Goal: Task Accomplishment & Management: Manage account settings

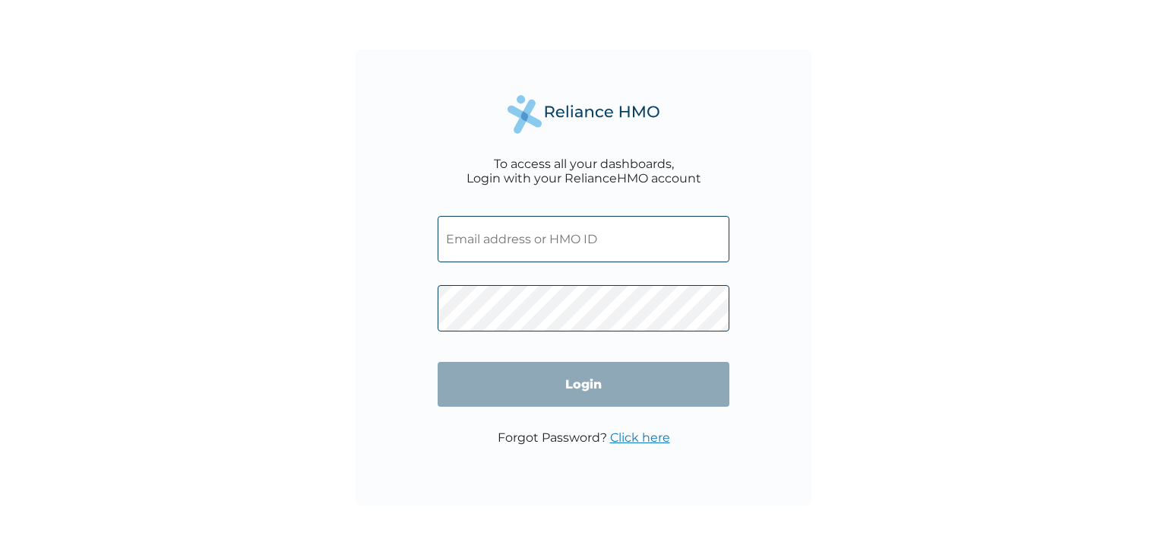
click at [665, 245] on input "text" at bounding box center [584, 239] width 292 height 46
type input "SEO/10002/A"
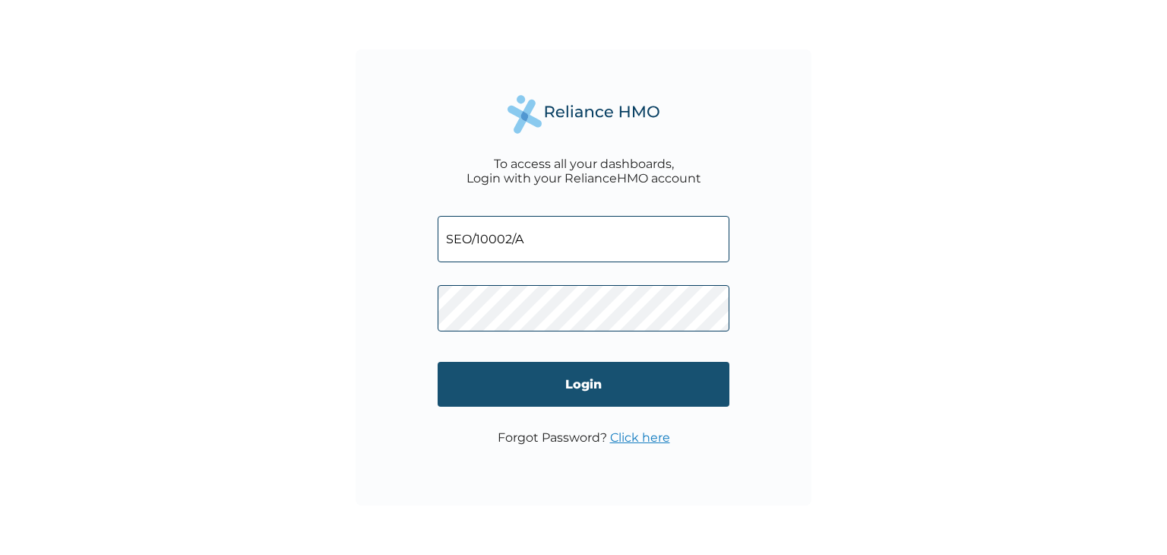
click at [663, 384] on input "Login" at bounding box center [584, 384] width 292 height 45
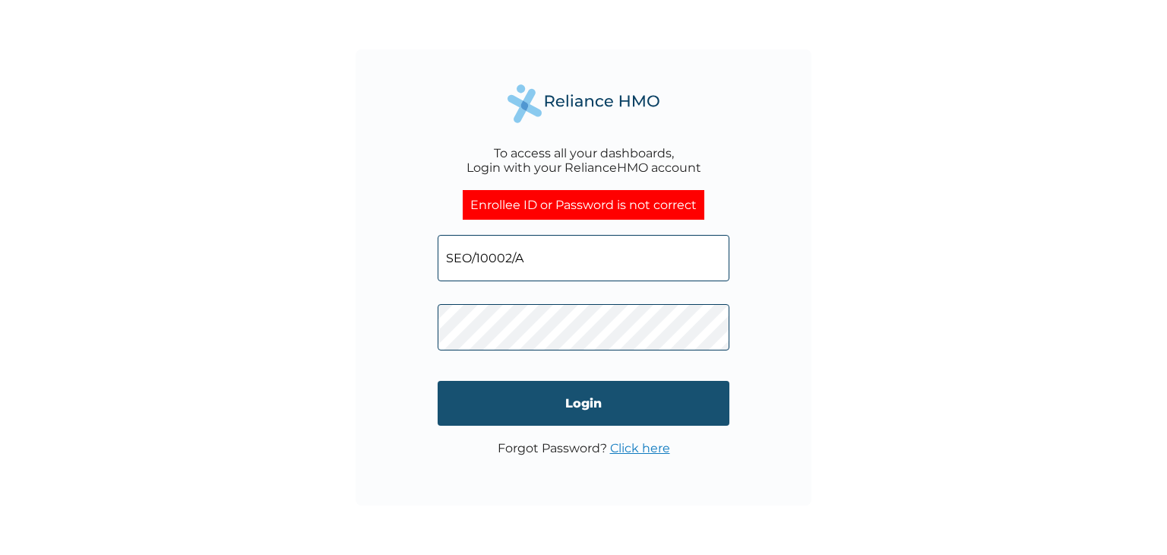
click at [669, 397] on input "Login" at bounding box center [584, 403] width 292 height 45
click at [648, 397] on input "Login" at bounding box center [584, 403] width 292 height 45
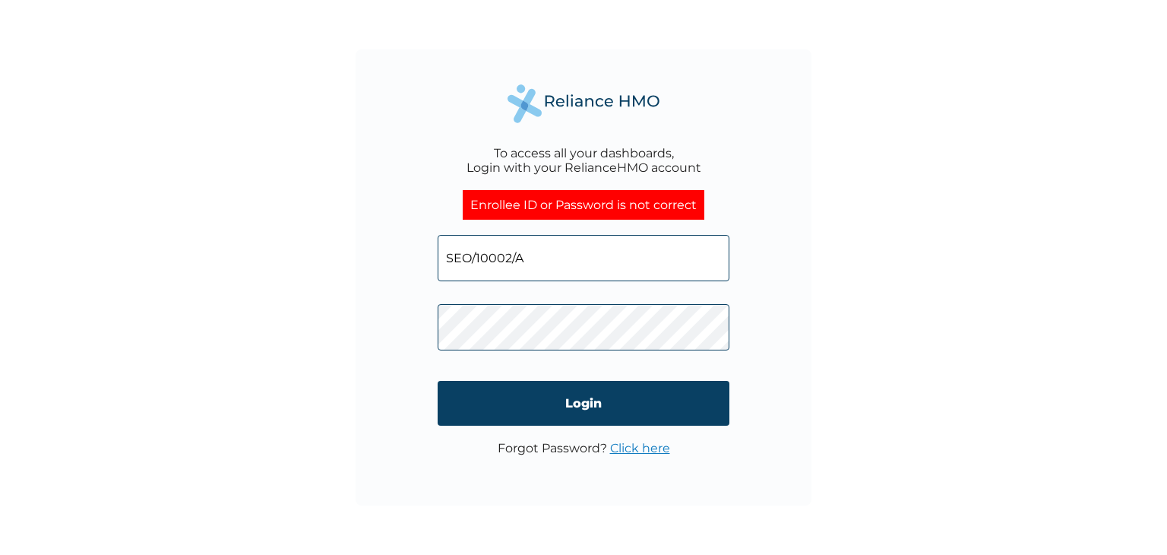
click at [655, 448] on link "Click here" at bounding box center [640, 448] width 60 height 14
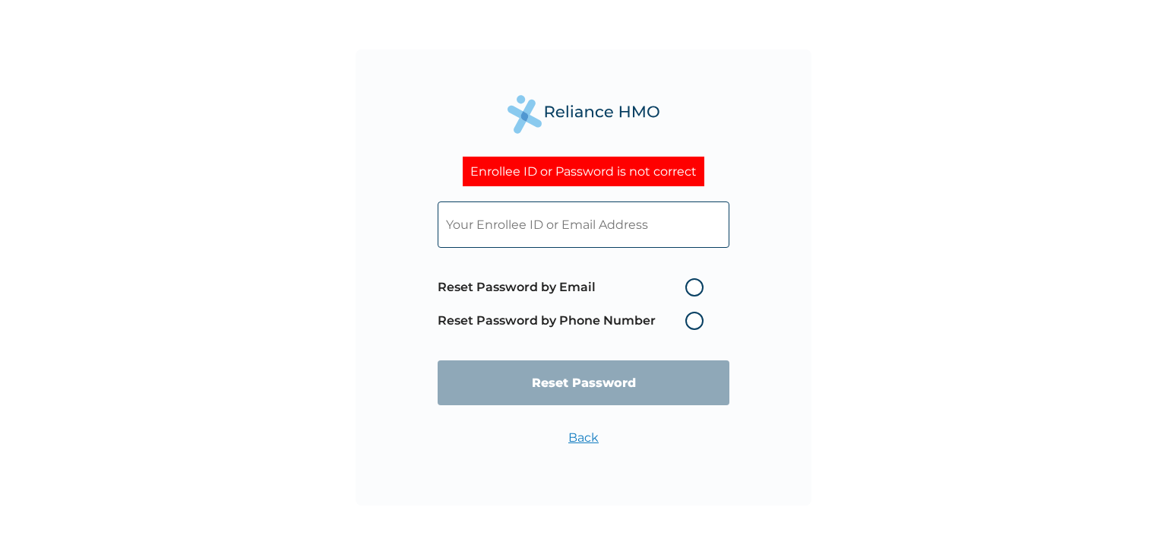
click at [700, 280] on label "Reset Password by Email" at bounding box center [575, 287] width 274 height 18
click at [688, 280] on input "Reset Password by Email" at bounding box center [676, 287] width 24 height 24
radio input "true"
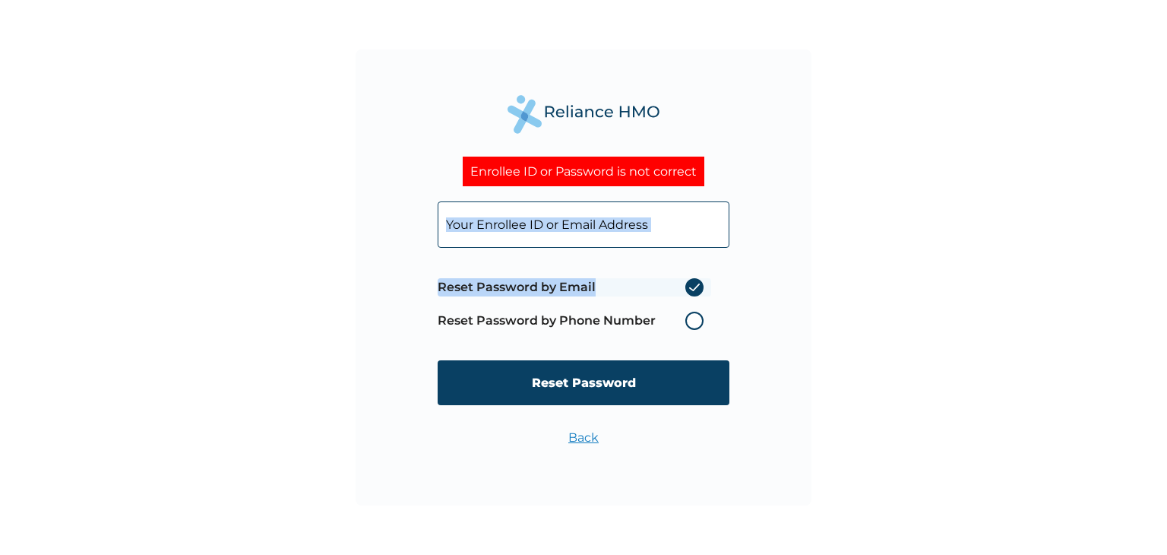
drag, startPoint x: 700, startPoint y: 280, endPoint x: 600, endPoint y: 217, distance: 118.5
click at [600, 217] on form "Reset Password by Email Reset Password by Phone Number Reset Password" at bounding box center [584, 303] width 292 height 234
click at [600, 217] on input "text" at bounding box center [584, 224] width 292 height 46
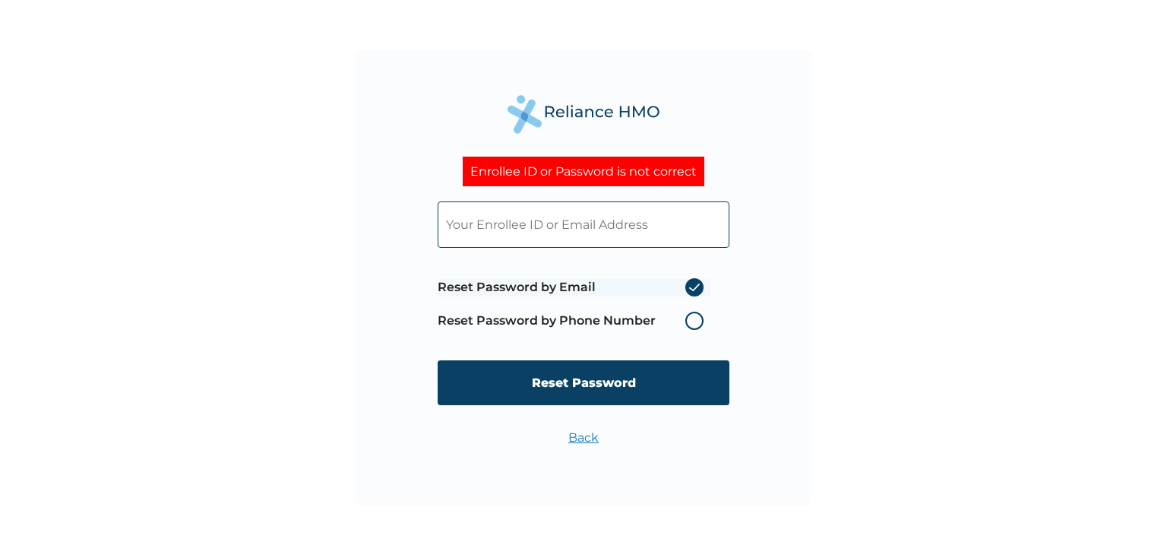
click at [600, 217] on input "text" at bounding box center [584, 224] width 292 height 46
type input "dunsinfaith1@gmail.com"
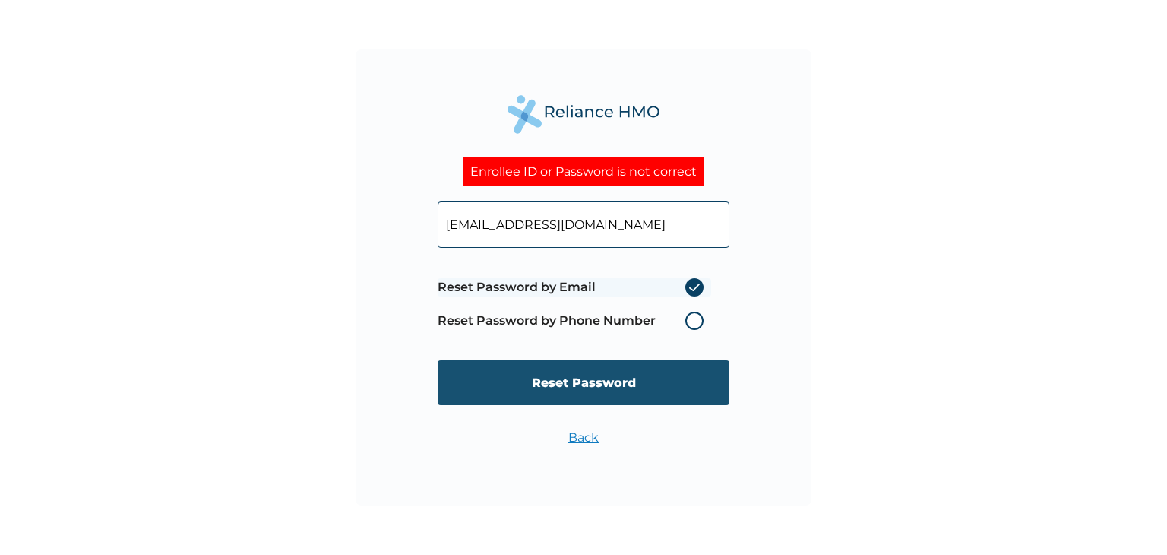
click at [622, 394] on input "Reset Password" at bounding box center [584, 382] width 292 height 45
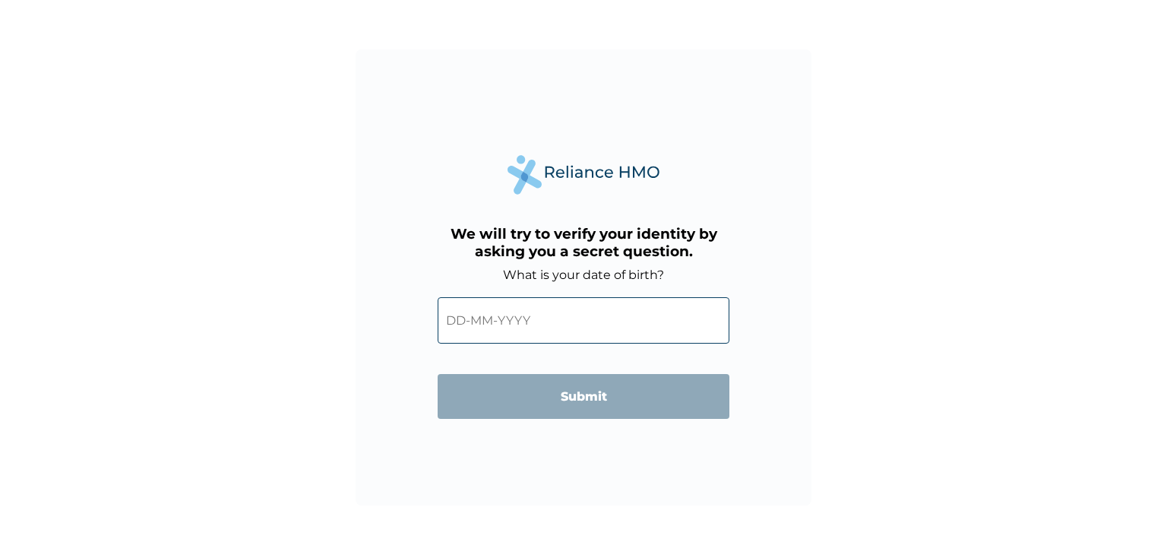
click at [461, 335] on input "text" at bounding box center [584, 320] width 292 height 46
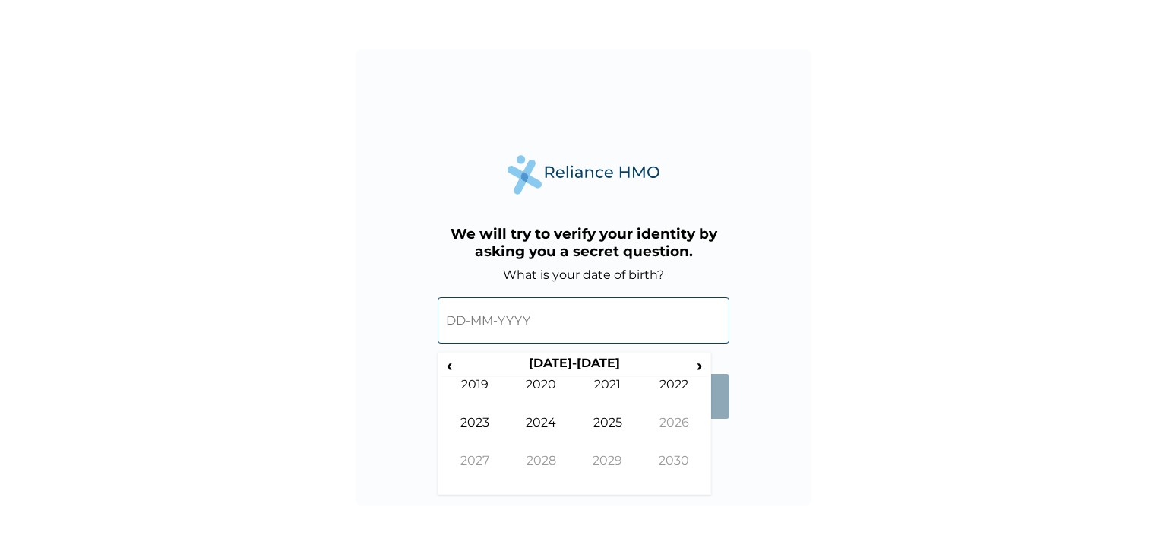
click at [453, 312] on input "text" at bounding box center [584, 320] width 292 height 46
click at [457, 318] on input "text" at bounding box center [584, 320] width 292 height 46
click at [456, 369] on span "‹" at bounding box center [449, 365] width 16 height 19
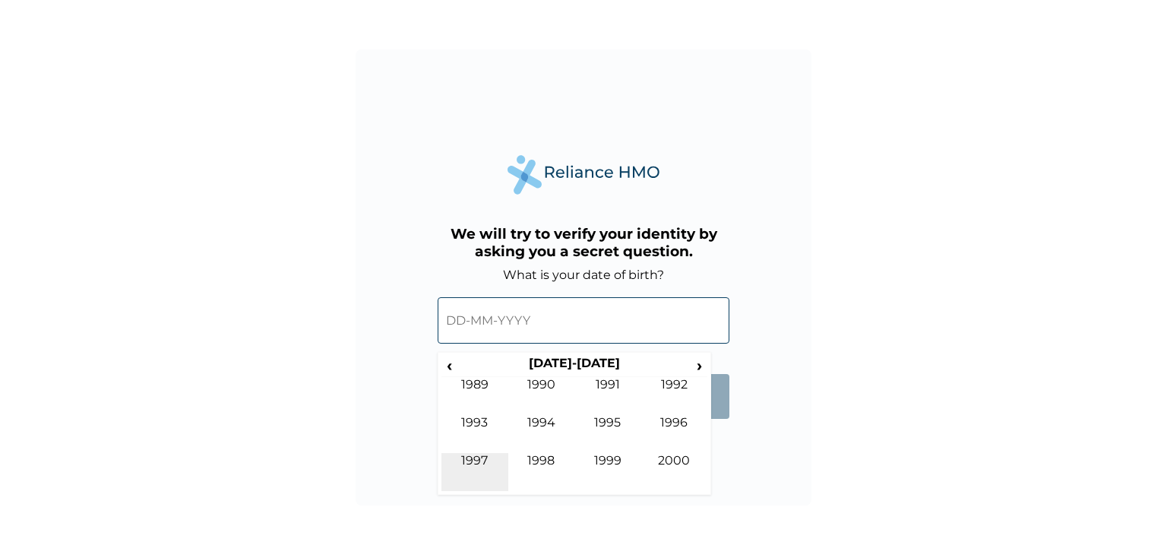
click at [488, 457] on td "1997" at bounding box center [474, 472] width 67 height 38
click at [673, 468] on td "Dec" at bounding box center [674, 472] width 67 height 38
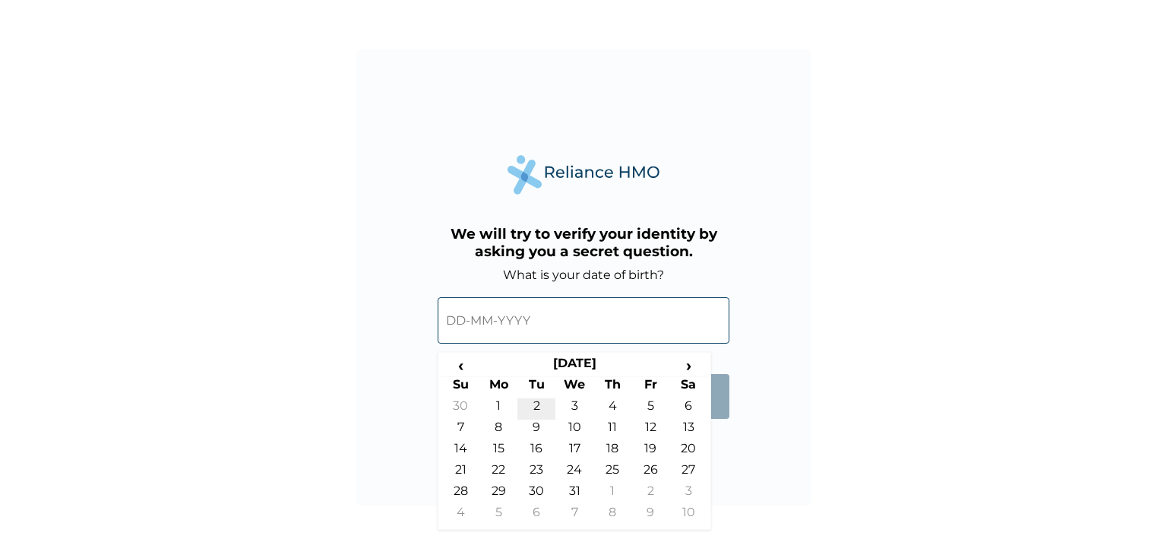
click at [538, 408] on td "2" at bounding box center [536, 408] width 38 height 21
type input "02-12-1997"
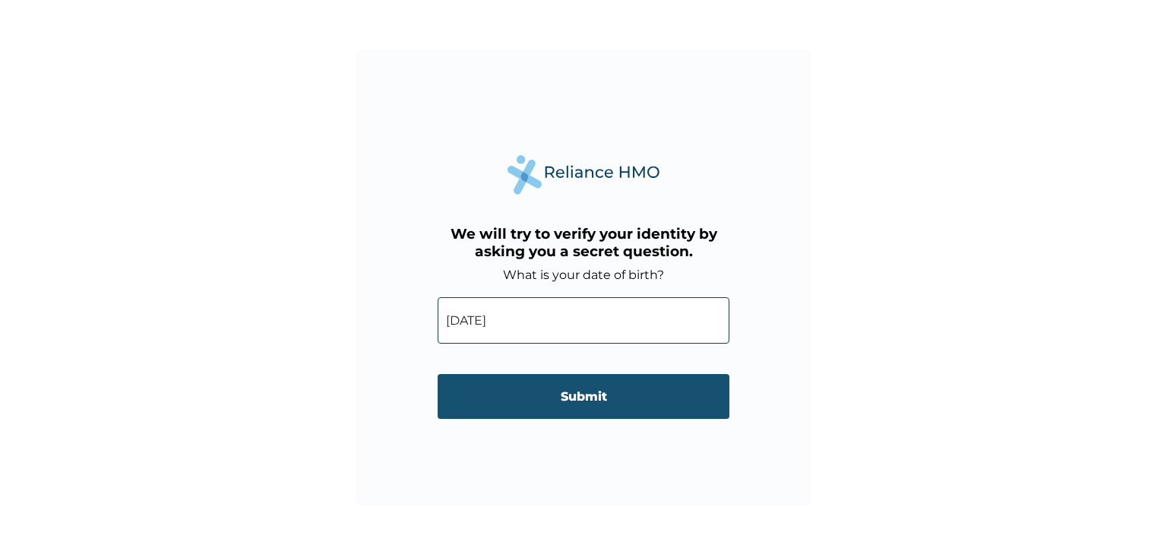
click at [558, 403] on input "Submit" at bounding box center [584, 396] width 292 height 45
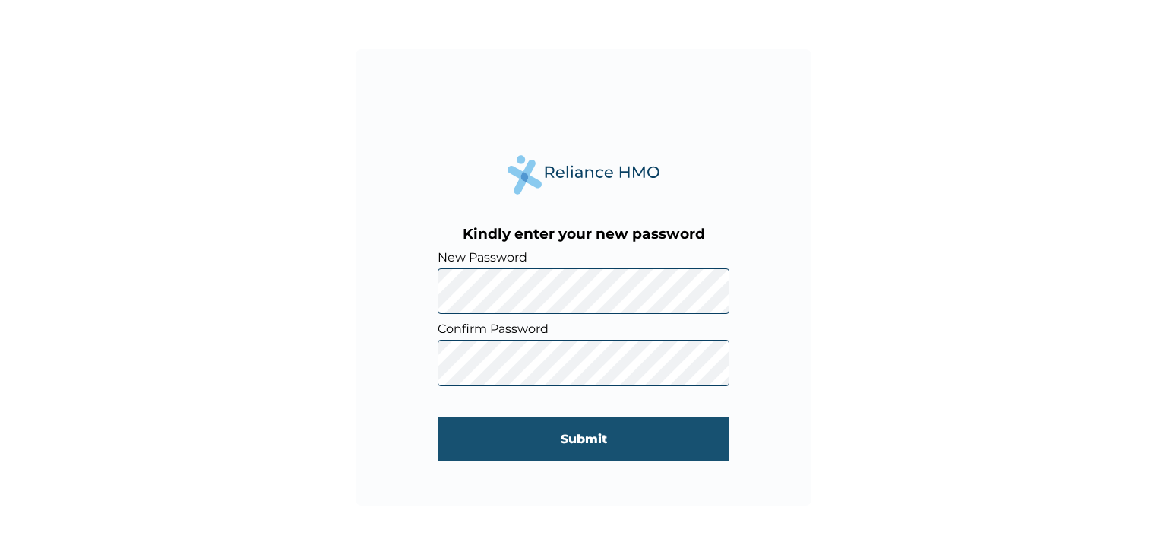
click at [682, 438] on input "Submit" at bounding box center [584, 438] width 292 height 45
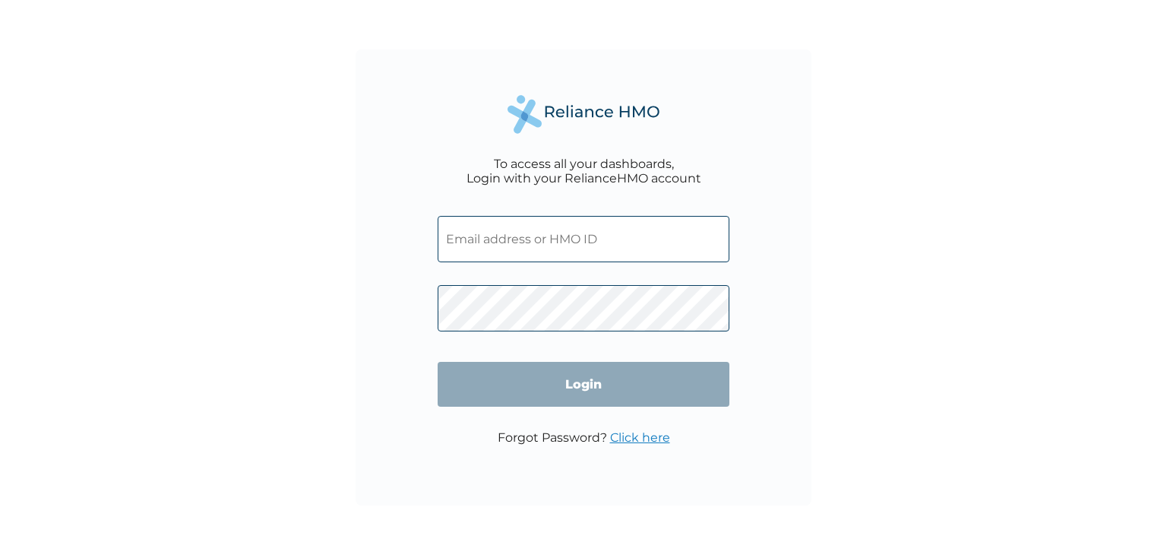
click at [561, 232] on input "text" at bounding box center [584, 239] width 292 height 46
type input "[EMAIL_ADDRESS][DOMAIN_NAME]"
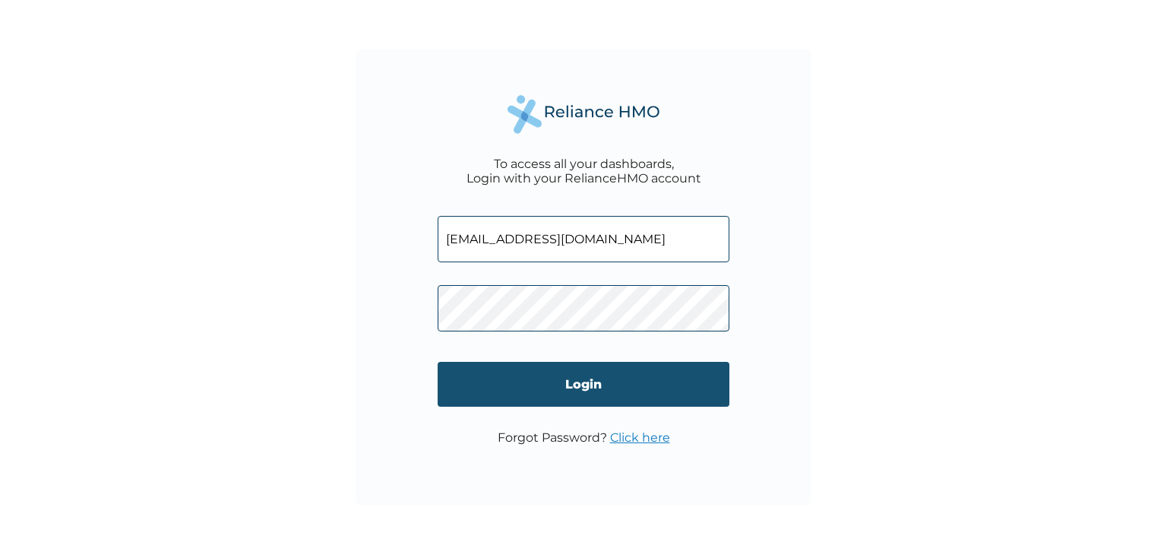
click at [615, 381] on input "Login" at bounding box center [584, 384] width 292 height 45
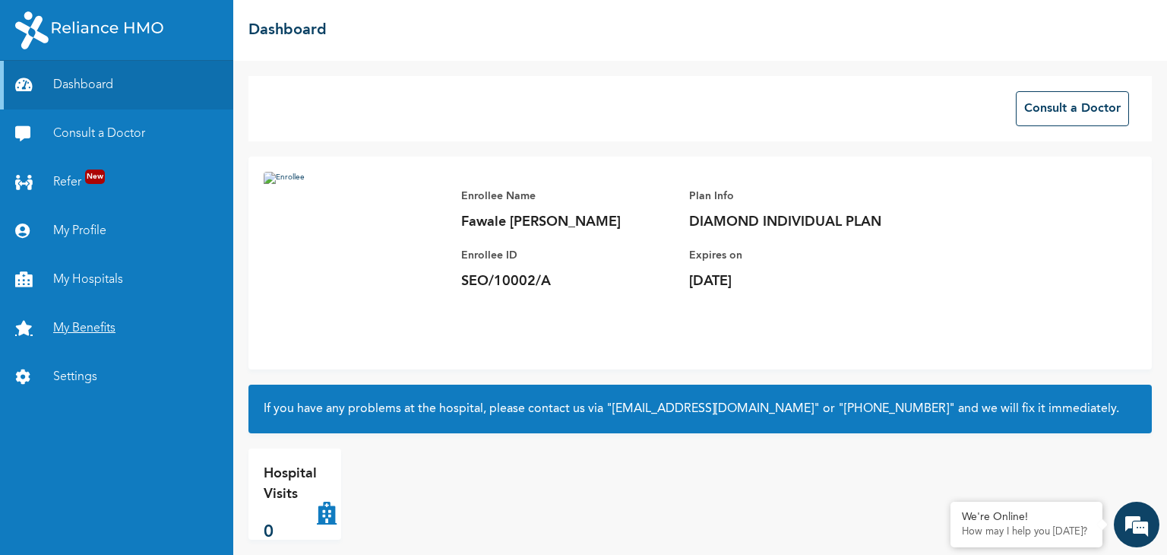
click at [74, 318] on link "My Benefits" at bounding box center [116, 328] width 233 height 49
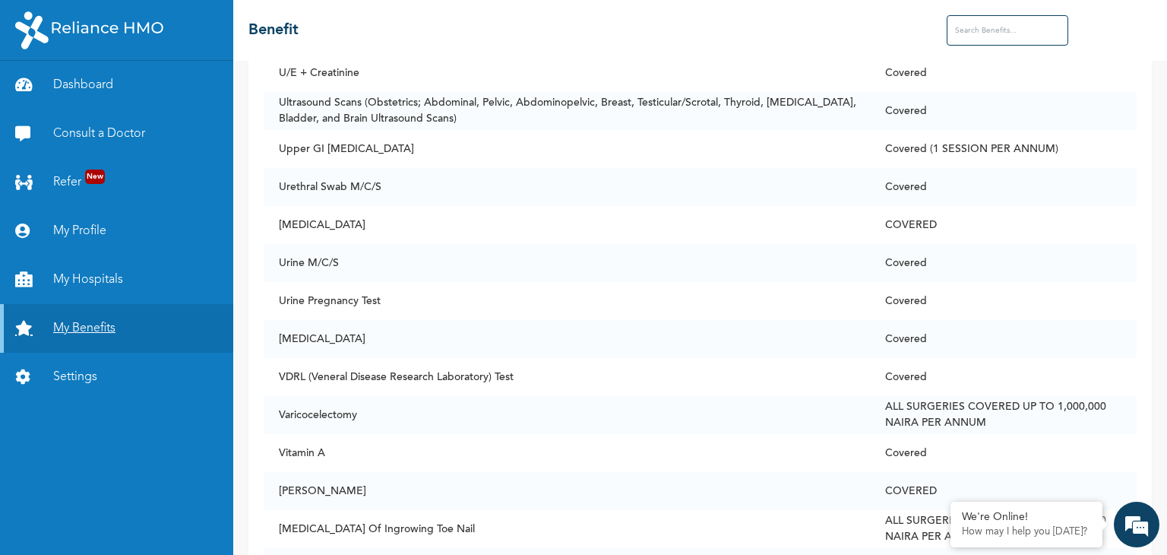
scroll to position [11283, 0]
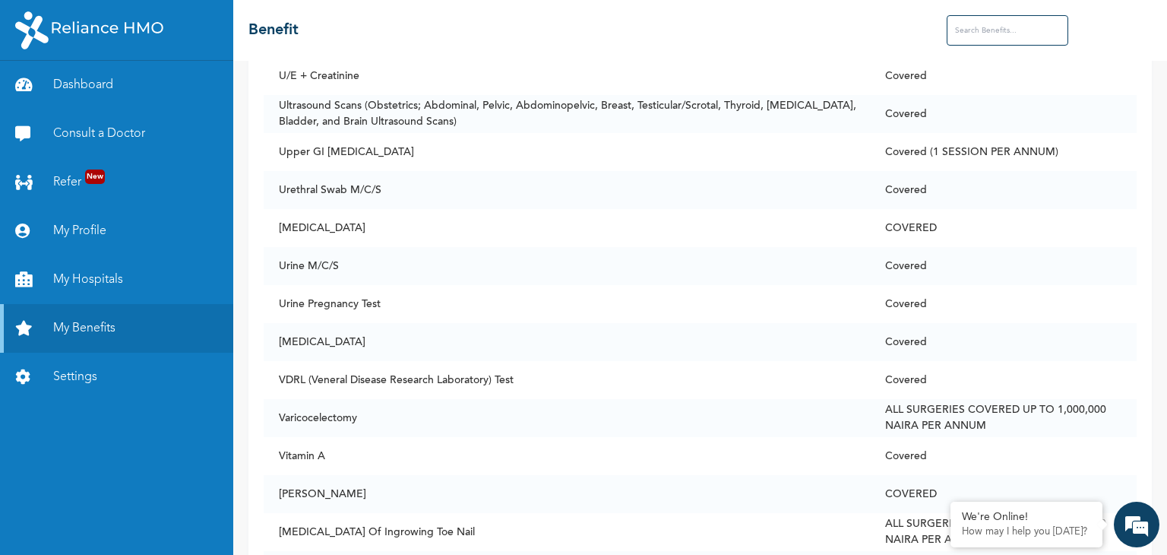
click at [960, 2] on div "☰ Benefit" at bounding box center [700, 30] width 934 height 61
click at [973, 28] on input "text" at bounding box center [1008, 30] width 122 height 30
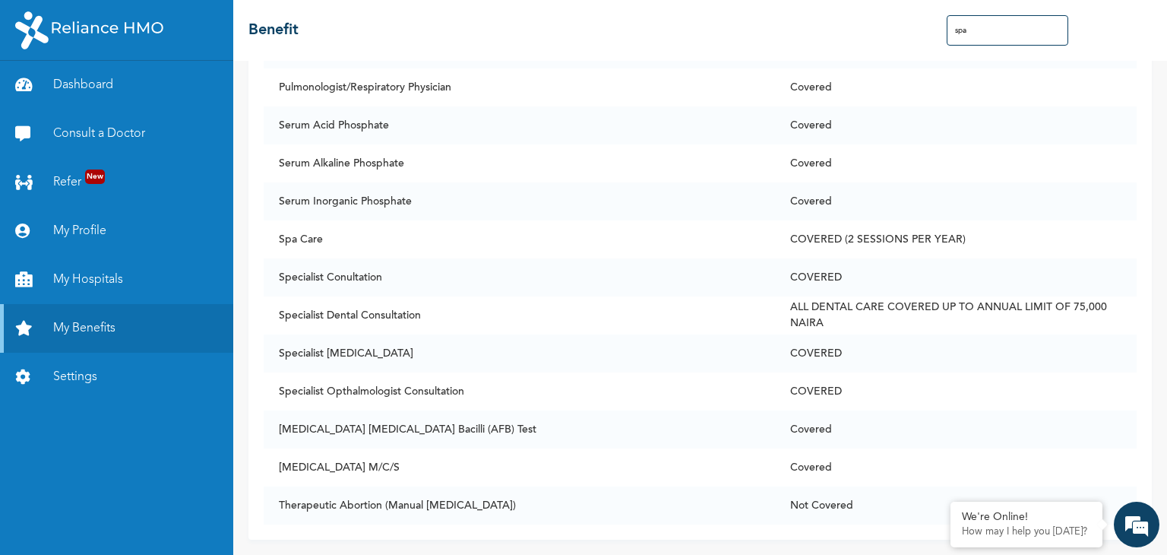
scroll to position [0, 0]
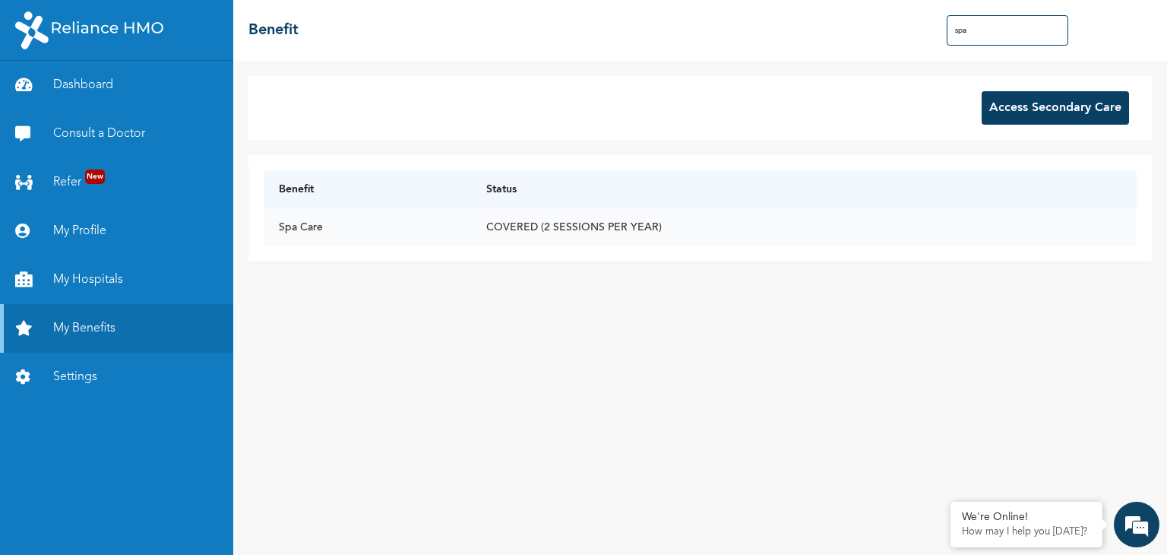
type input "spa"
click at [312, 220] on td "Spa Care" at bounding box center [367, 227] width 207 height 38
click at [1109, 117] on button "Access Secondary Care" at bounding box center [1055, 107] width 147 height 33
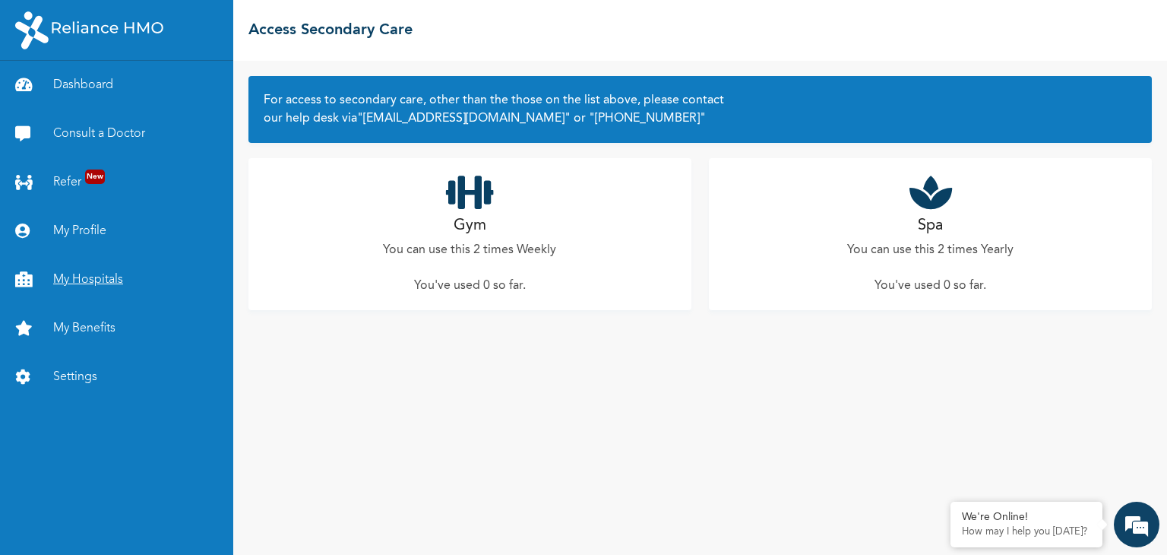
click at [75, 270] on link "My Hospitals" at bounding box center [116, 279] width 233 height 49
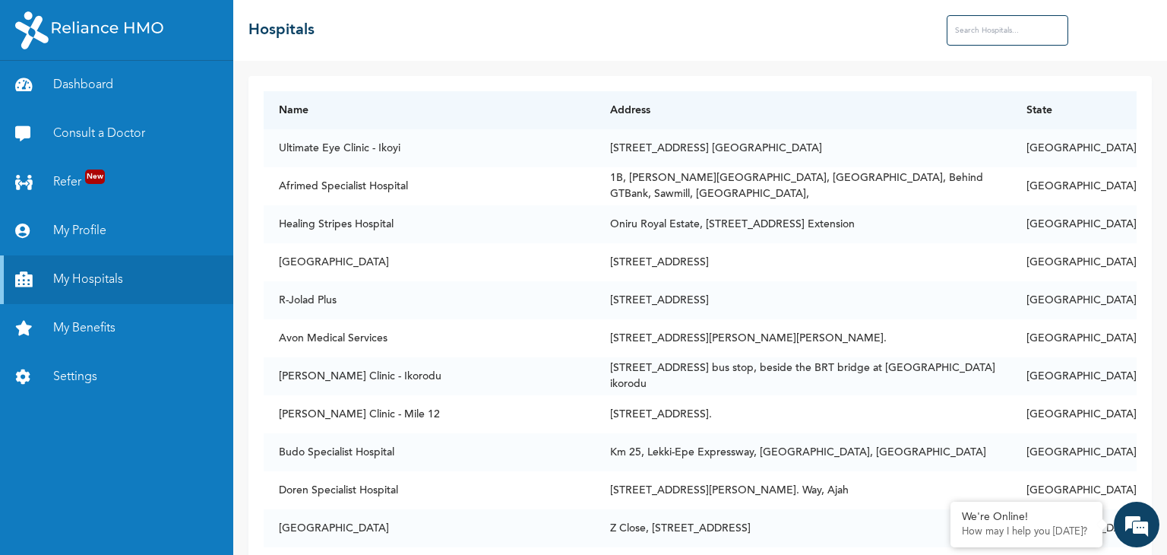
click at [1012, 30] on input "text" at bounding box center [1008, 30] width 122 height 30
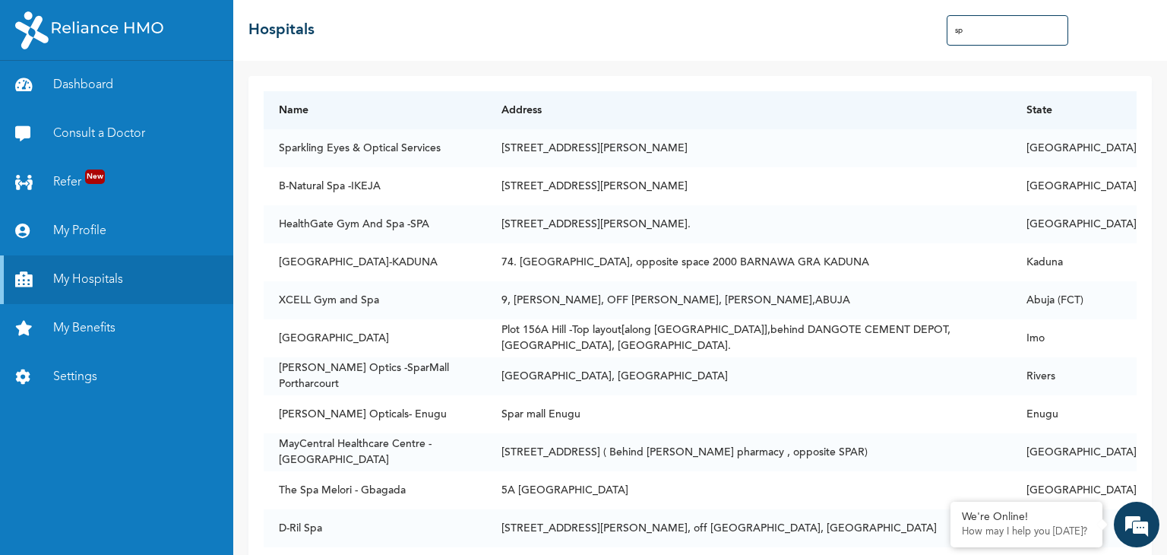
type input "s"
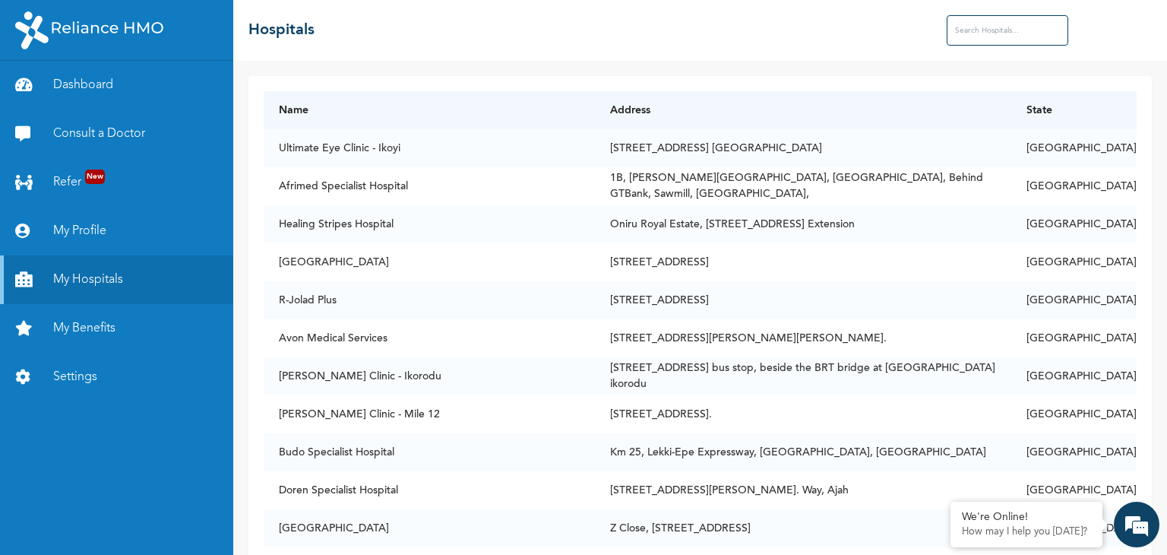
click at [994, 32] on input "text" at bounding box center [1008, 30] width 122 height 30
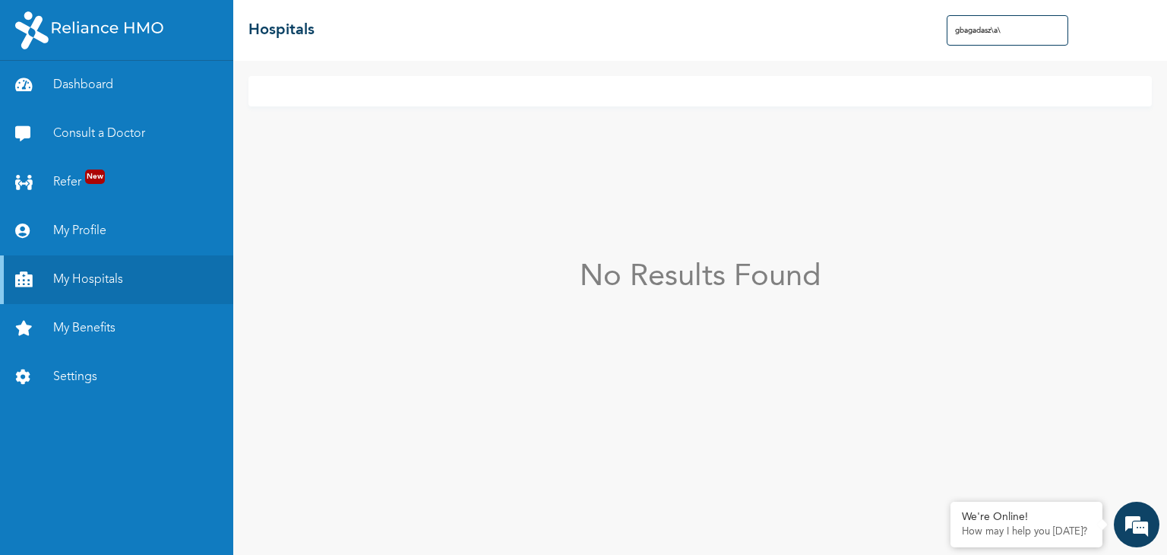
type input "gbagadasz\a\"
